Goal: Task Accomplishment & Management: Use online tool/utility

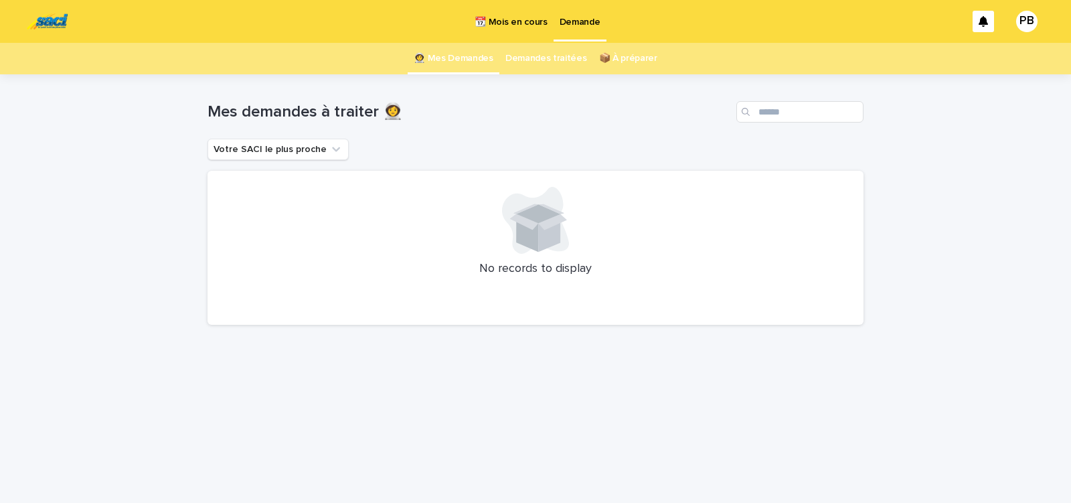
click at [498, 29] on link "📆 Mois en cours" at bounding box center [511, 21] width 84 height 42
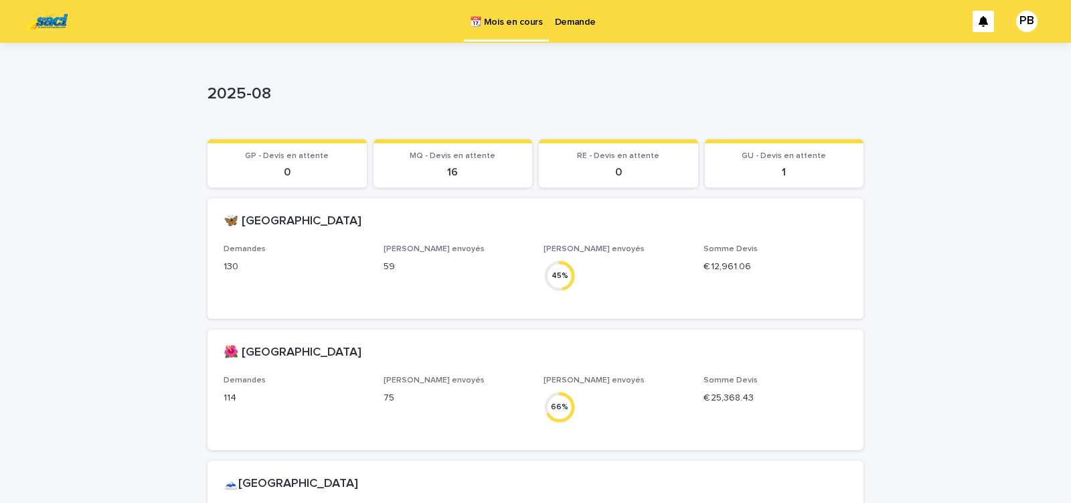
click at [583, 27] on p "Demande" at bounding box center [575, 14] width 41 height 28
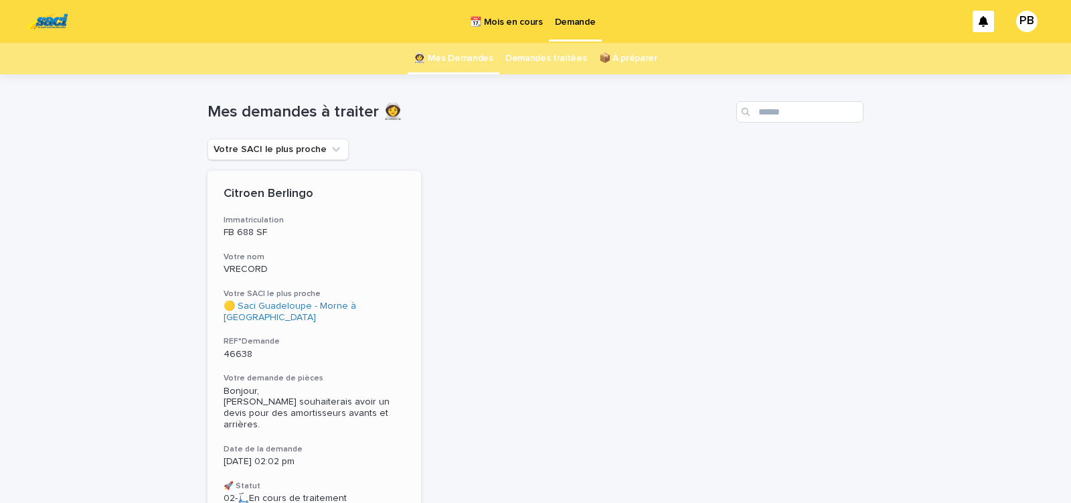
click at [383, 356] on div "Citroen Berlingo Immatriculation FB 688 SF Votre nom VRECORD Votre SACI le plus…" at bounding box center [315, 346] width 214 height 350
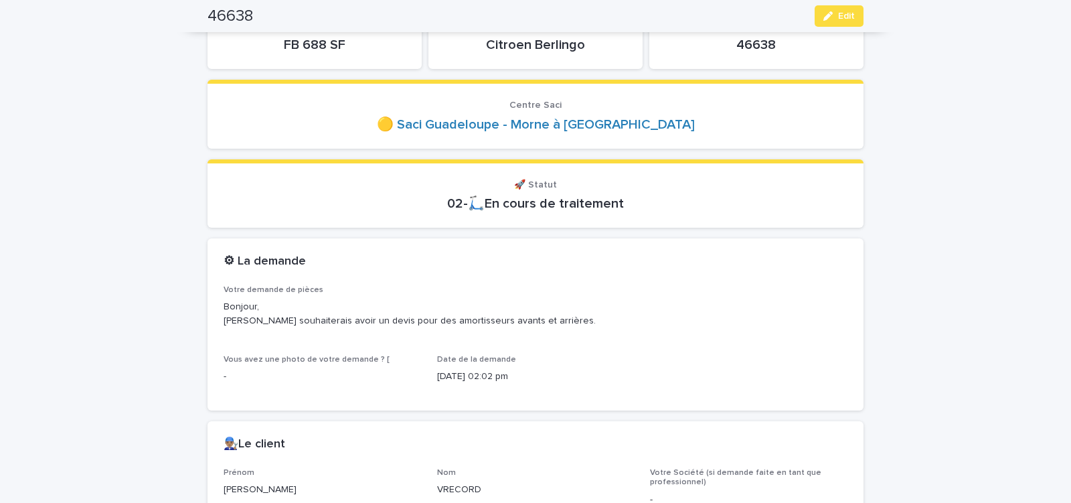
scroll to position [57, 0]
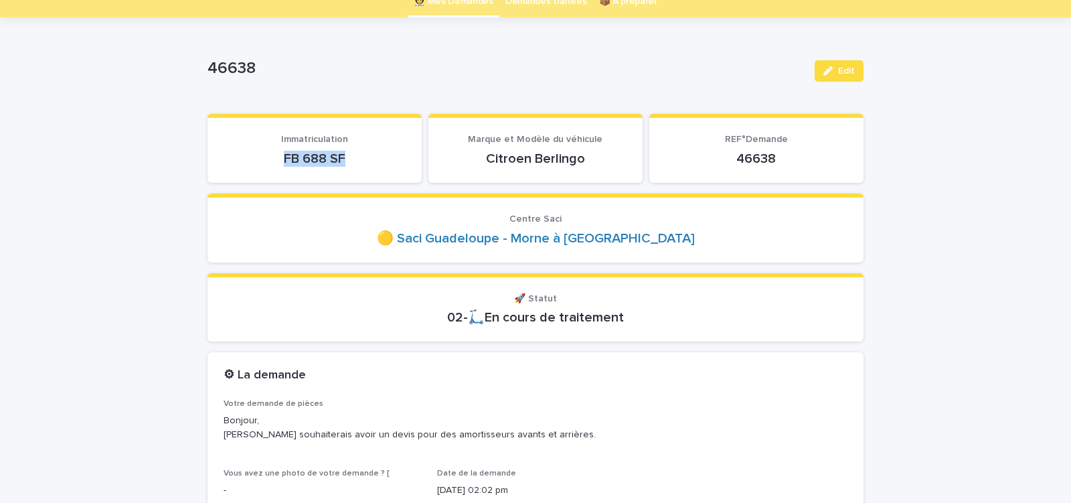
drag, startPoint x: 278, startPoint y: 157, endPoint x: 358, endPoint y: 153, distance: 79.8
click at [355, 154] on p "FB 688 SF" at bounding box center [315, 159] width 182 height 16
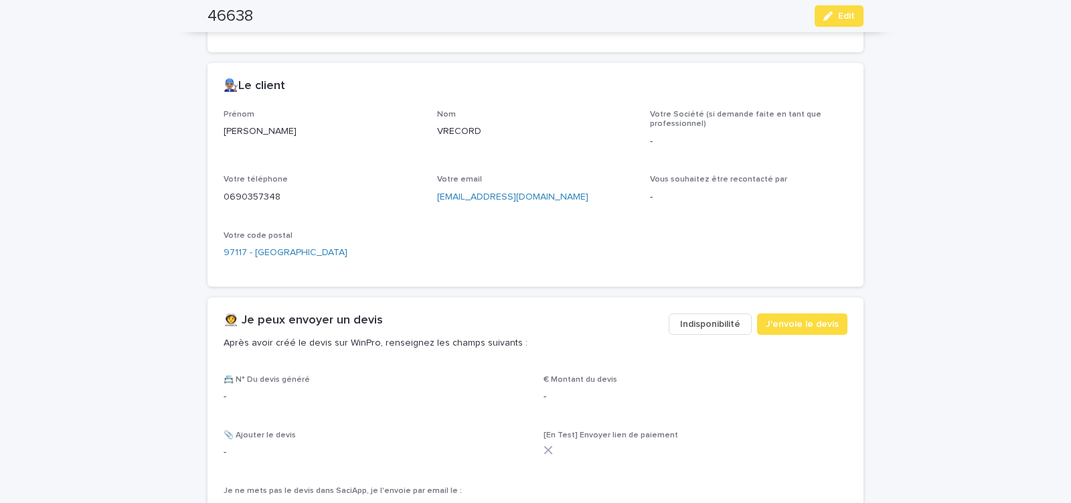
scroll to position [626, 0]
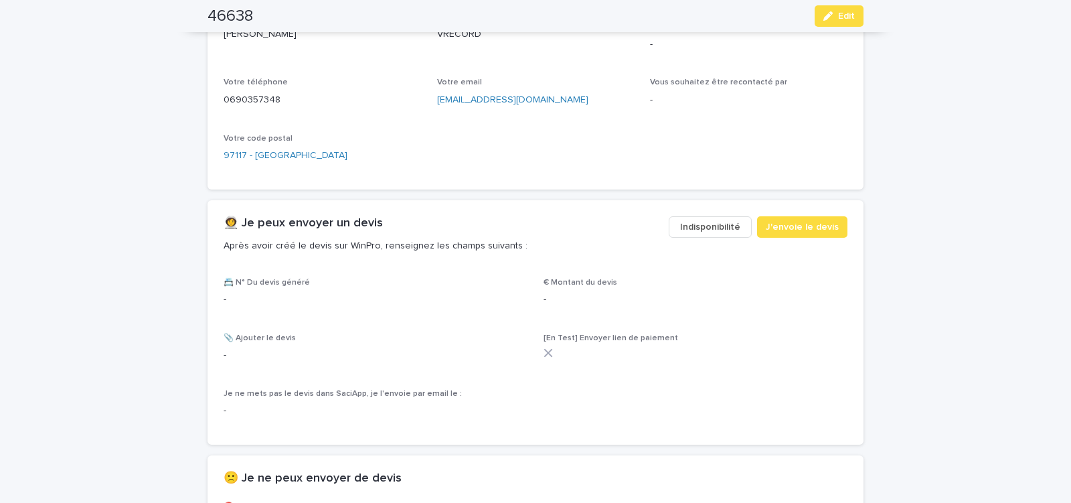
click at [695, 226] on span "Indisponibilité" at bounding box center [710, 226] width 60 height 13
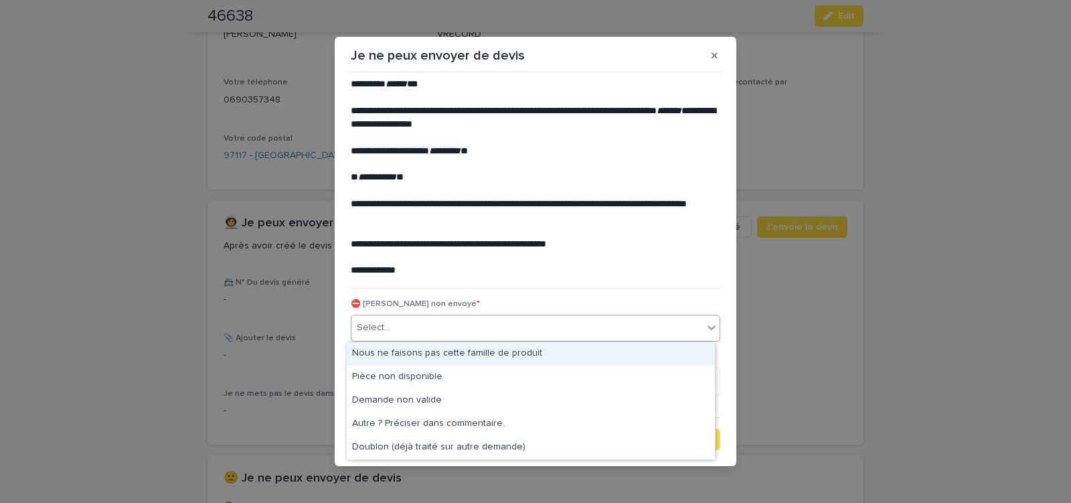
drag, startPoint x: 424, startPoint y: 322, endPoint x: 411, endPoint y: 344, distance: 25.5
click at [424, 323] on div "Select..." at bounding box center [528, 328] width 352 height 22
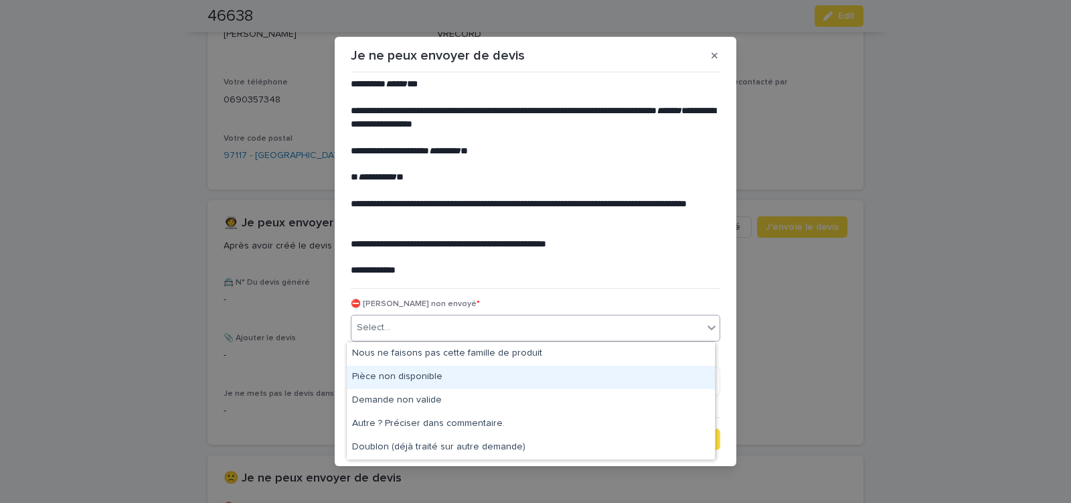
click at [409, 377] on div "Pièce non disponible" at bounding box center [531, 377] width 368 height 23
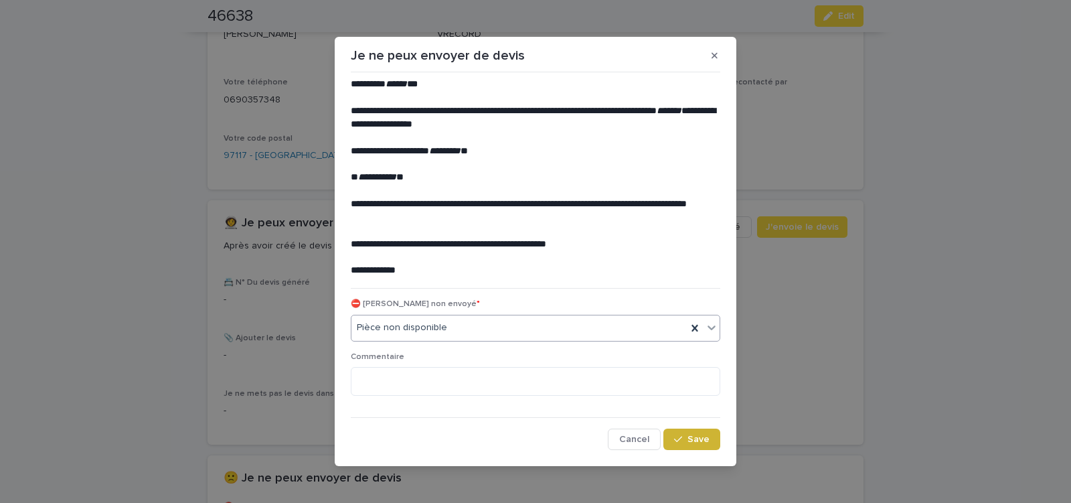
click at [680, 441] on div "button" at bounding box center [680, 439] width 13 height 9
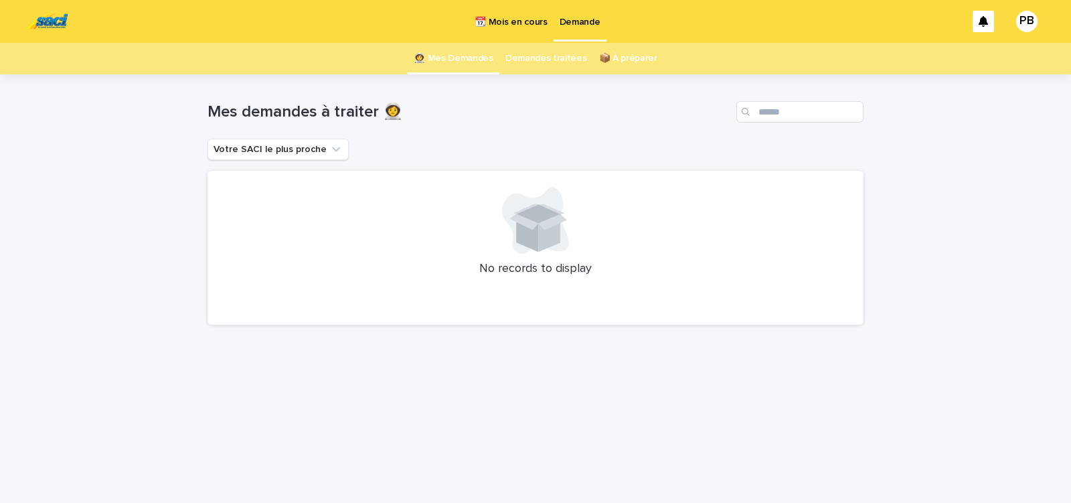
click at [527, 22] on p "📆 Mois en cours" at bounding box center [511, 14] width 72 height 28
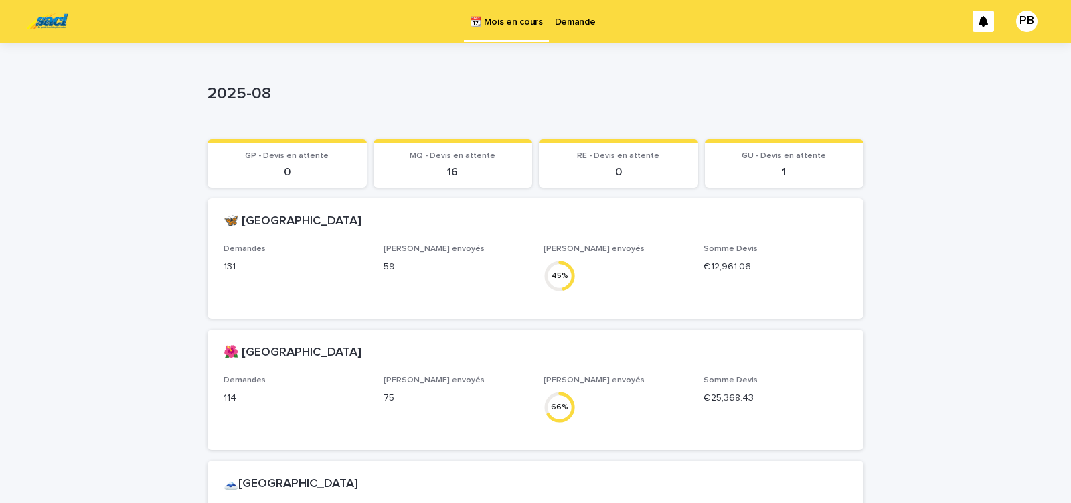
click at [582, 22] on p "Demande" at bounding box center [575, 14] width 41 height 28
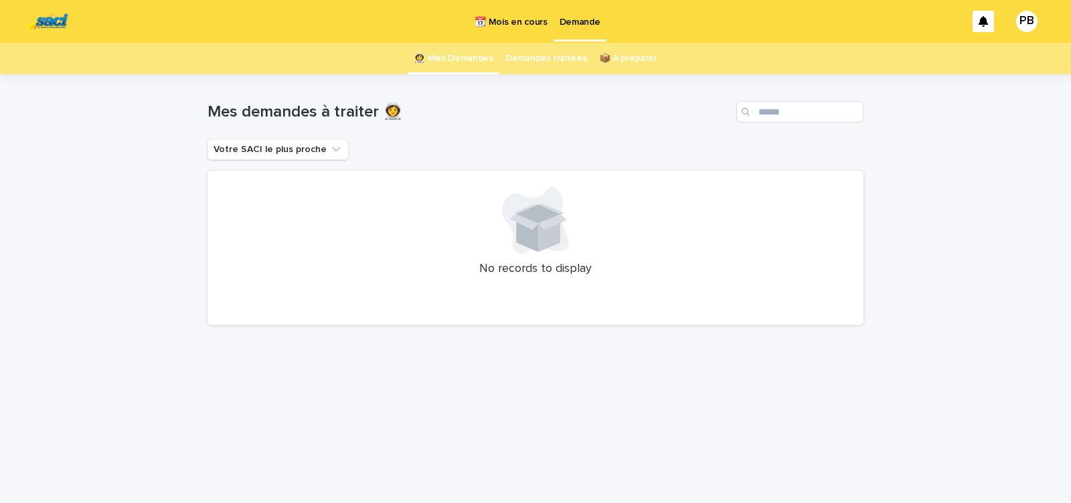
click at [518, 19] on p "📆 Mois en cours" at bounding box center [511, 14] width 72 height 28
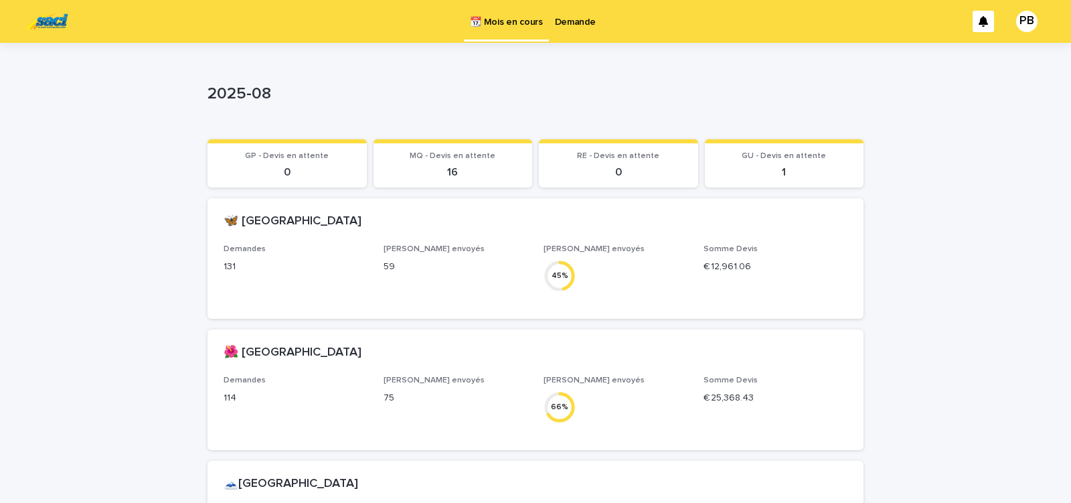
click at [578, 20] on p "Demande" at bounding box center [575, 14] width 41 height 28
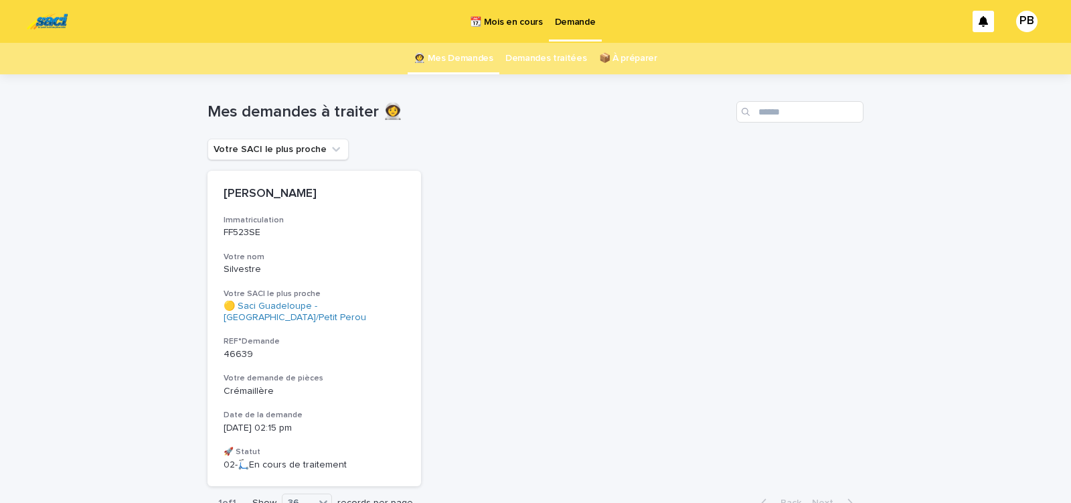
click at [503, 23] on p "📆 Mois en cours" at bounding box center [506, 14] width 72 height 28
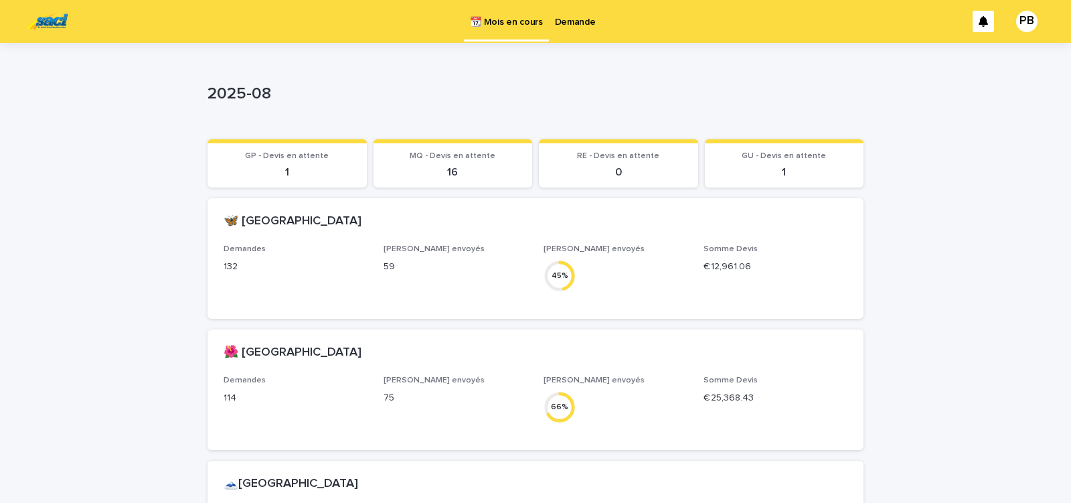
click at [572, 25] on p "Demande" at bounding box center [575, 14] width 41 height 28
